Goal: Information Seeking & Learning: Learn about a topic

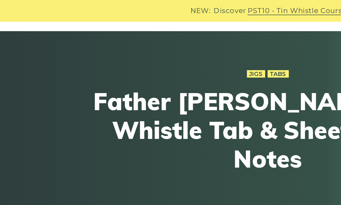
scroll to position [21, 0]
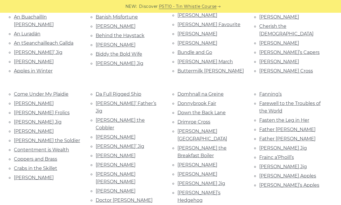
click at [277, 145] on link "[PERSON_NAME] Jig" at bounding box center [284, 147] width 48 height 5
click at [290, 155] on link "Frainc a’Phoill’s" at bounding box center [277, 156] width 35 height 5
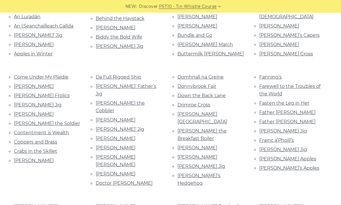
scroll to position [207, 0]
click at [299, 146] on link "[PERSON_NAME] Jig" at bounding box center [284, 148] width 48 height 5
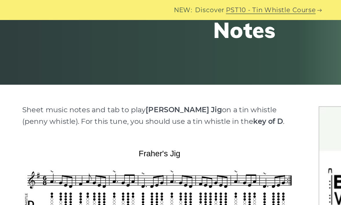
scroll to position [92, 0]
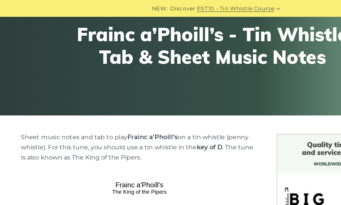
scroll to position [61, 0]
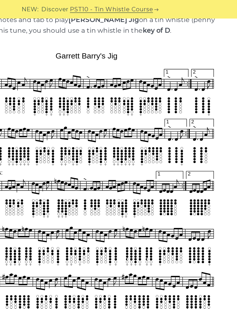
scroll to position [134, 0]
